Goal: Use online tool/utility: Utilize a website feature to perform a specific function

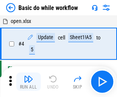
click at [28, 82] on img "button" at bounding box center [28, 78] width 9 height 9
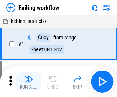
click at [28, 82] on img "button" at bounding box center [28, 78] width 9 height 9
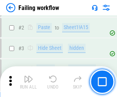
scroll to position [163, 0]
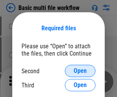
click at [80, 71] on span "Open" at bounding box center [80, 71] width 13 height 6
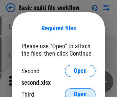
click at [80, 91] on span "Open" at bounding box center [80, 94] width 13 height 6
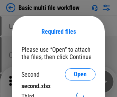
scroll to position [3, 0]
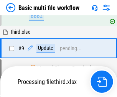
scroll to position [267, 0]
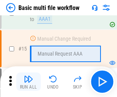
click at [28, 82] on img "button" at bounding box center [28, 78] width 9 height 9
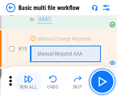
scroll to position [511, 0]
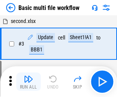
click at [28, 82] on img "button" at bounding box center [28, 78] width 9 height 9
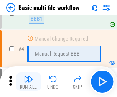
click at [28, 82] on img "button" at bounding box center [28, 78] width 9 height 9
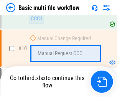
scroll to position [360, 0]
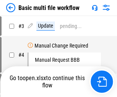
scroll to position [31, 0]
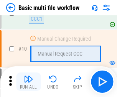
click at [28, 82] on img "button" at bounding box center [28, 78] width 9 height 9
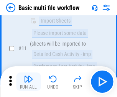
click at [28, 82] on img "button" at bounding box center [28, 78] width 9 height 9
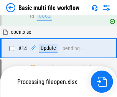
scroll to position [402, 0]
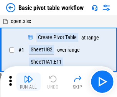
click at [28, 82] on img "button" at bounding box center [28, 78] width 9 height 9
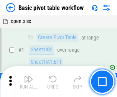
scroll to position [184, 0]
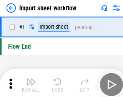
click at [28, 82] on img "button" at bounding box center [29, 78] width 9 height 9
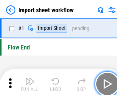
scroll to position [3, 0]
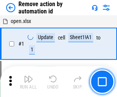
scroll to position [28, 0]
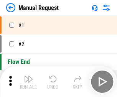
click at [28, 82] on img "button" at bounding box center [28, 78] width 9 height 9
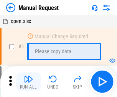
click at [28, 82] on img "button" at bounding box center [28, 78] width 9 height 9
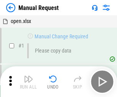
scroll to position [26, 0]
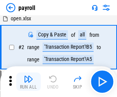
click at [28, 82] on img "button" at bounding box center [28, 78] width 9 height 9
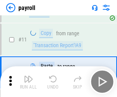
scroll to position [56, 0]
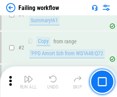
scroll to position [124, 0]
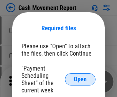
click at [80, 79] on span "Open" at bounding box center [80, 79] width 13 height 6
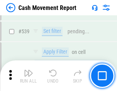
scroll to position [3407, 0]
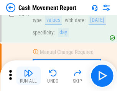
click at [28, 76] on img "button" at bounding box center [28, 73] width 9 height 9
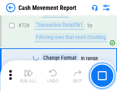
scroll to position [4005, 0]
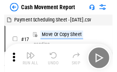
scroll to position [14, 0]
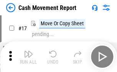
click at [28, 57] on img "button" at bounding box center [28, 54] width 9 height 9
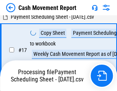
scroll to position [121, 0]
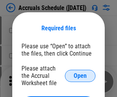
click at [80, 76] on span "Open" at bounding box center [80, 76] width 13 height 6
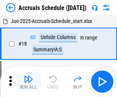
click at [28, 82] on img "button" at bounding box center [28, 78] width 9 height 9
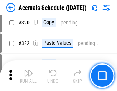
scroll to position [1428, 0]
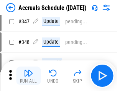
click at [28, 76] on img "button" at bounding box center [28, 73] width 9 height 9
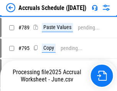
scroll to position [3225, 0]
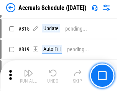
click at [28, 76] on img "button" at bounding box center [28, 73] width 9 height 9
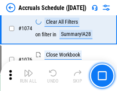
scroll to position [4598, 0]
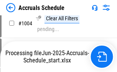
scroll to position [3911, 0]
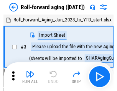
scroll to position [1, 0]
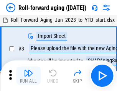
click at [28, 76] on img "button" at bounding box center [28, 73] width 9 height 9
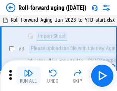
click at [28, 76] on img "button" at bounding box center [28, 73] width 9 height 9
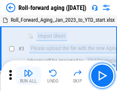
scroll to position [50, 0]
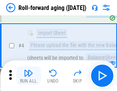
click at [28, 76] on img "button" at bounding box center [28, 73] width 9 height 9
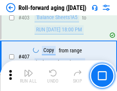
scroll to position [2662, 0]
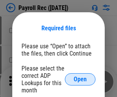
click at [80, 79] on span "Open" at bounding box center [80, 79] width 13 height 6
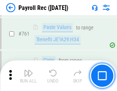
scroll to position [4725, 0]
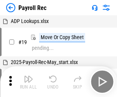
click at [28, 82] on img "button" at bounding box center [28, 78] width 9 height 9
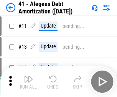
click at [28, 82] on img "button" at bounding box center [28, 78] width 9 height 9
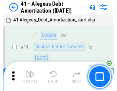
scroll to position [95, 0]
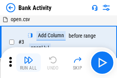
click at [28, 63] on img "button" at bounding box center [28, 59] width 9 height 9
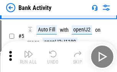
scroll to position [41, 0]
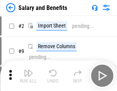
click at [28, 76] on img "button" at bounding box center [28, 73] width 9 height 9
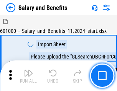
scroll to position [10, 0]
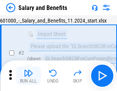
click at [28, 76] on img "button" at bounding box center [28, 73] width 9 height 9
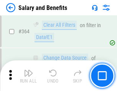
scroll to position [3615, 0]
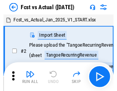
scroll to position [10, 0]
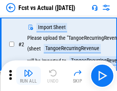
click at [28, 76] on img "button" at bounding box center [28, 73] width 9 height 9
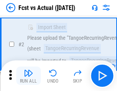
click at [28, 76] on img "button" at bounding box center [28, 73] width 9 height 9
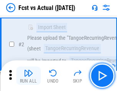
scroll to position [72, 0]
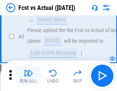
click at [28, 76] on img "button" at bounding box center [28, 73] width 9 height 9
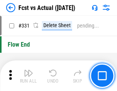
scroll to position [3675, 0]
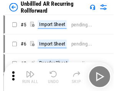
scroll to position [17, 0]
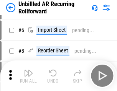
click at [28, 76] on img "button" at bounding box center [28, 73] width 9 height 9
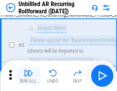
click at [28, 76] on img "button" at bounding box center [28, 73] width 9 height 9
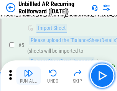
scroll to position [72, 0]
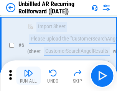
click at [28, 76] on img "button" at bounding box center [28, 73] width 9 height 9
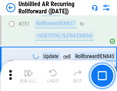
scroll to position [2608, 0]
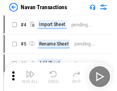
scroll to position [12, 0]
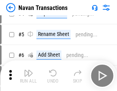
click at [28, 76] on img "button" at bounding box center [28, 73] width 9 height 9
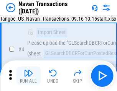
click at [28, 76] on img "button" at bounding box center [28, 73] width 9 height 9
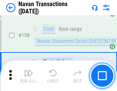
scroll to position [2489, 0]
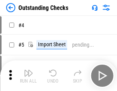
click at [28, 76] on img "button" at bounding box center [28, 73] width 9 height 9
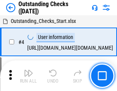
scroll to position [32, 0]
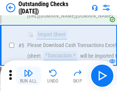
click at [28, 76] on img "button" at bounding box center [28, 73] width 9 height 9
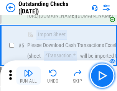
scroll to position [80, 0]
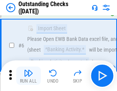
click at [28, 76] on img "button" at bounding box center [28, 73] width 9 height 9
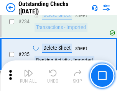
scroll to position [2331, 0]
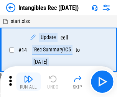
click at [28, 82] on img "button" at bounding box center [28, 78] width 9 height 9
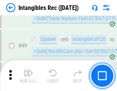
scroll to position [299, 0]
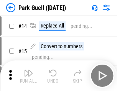
click at [28, 76] on img "button" at bounding box center [28, 73] width 9 height 9
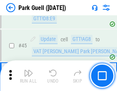
scroll to position [960, 0]
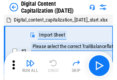
scroll to position [22, 0]
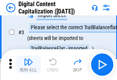
click at [28, 64] on img "button" at bounding box center [28, 61] width 9 height 9
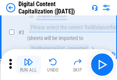
click at [28, 64] on img "button" at bounding box center [28, 61] width 9 height 9
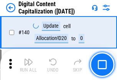
scroll to position [814, 0]
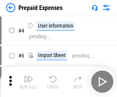
click at [28, 76] on img "button" at bounding box center [28, 78] width 9 height 9
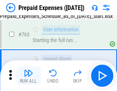
click at [28, 76] on img "button" at bounding box center [28, 73] width 9 height 9
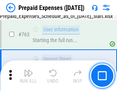
scroll to position [2173, 0]
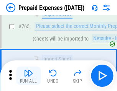
click at [28, 76] on img "button" at bounding box center [28, 73] width 9 height 9
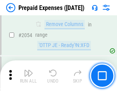
scroll to position [8025, 0]
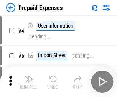
click at [28, 82] on img "button" at bounding box center [28, 78] width 9 height 9
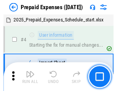
scroll to position [34, 0]
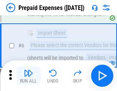
click at [28, 76] on img "button" at bounding box center [28, 73] width 9 height 9
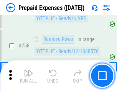
scroll to position [2735, 0]
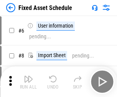
click at [28, 82] on img "button" at bounding box center [28, 78] width 9 height 9
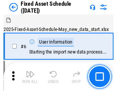
scroll to position [41, 0]
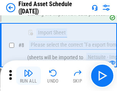
click at [28, 76] on img "button" at bounding box center [28, 73] width 9 height 9
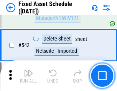
scroll to position [2737, 0]
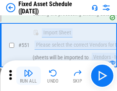
click at [28, 76] on img "button" at bounding box center [28, 73] width 9 height 9
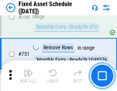
scroll to position [3743, 0]
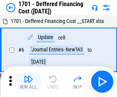
click at [28, 82] on img "button" at bounding box center [28, 78] width 9 height 9
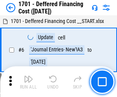
scroll to position [92, 0]
